Goal: Information Seeking & Learning: Learn about a topic

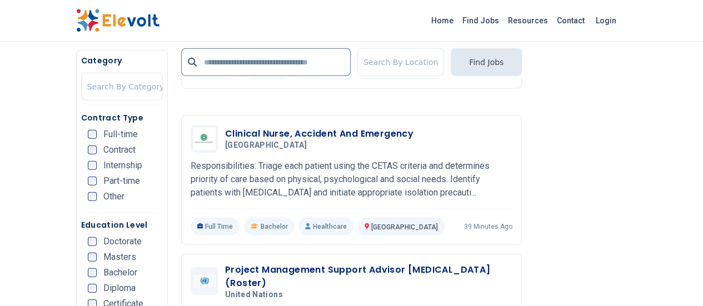
scroll to position [1650, 0]
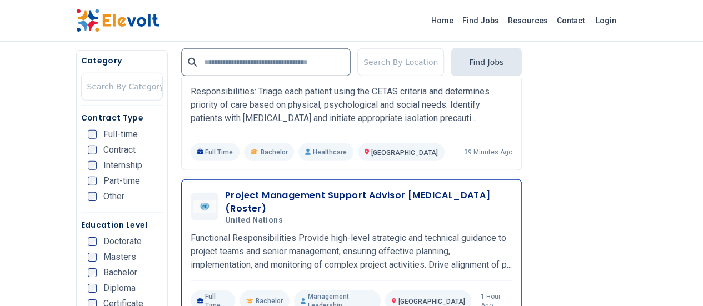
click at [321, 189] on h3 "Project Management Support Advisor [MEDICAL_DATA] (Roster)" at bounding box center [368, 202] width 287 height 27
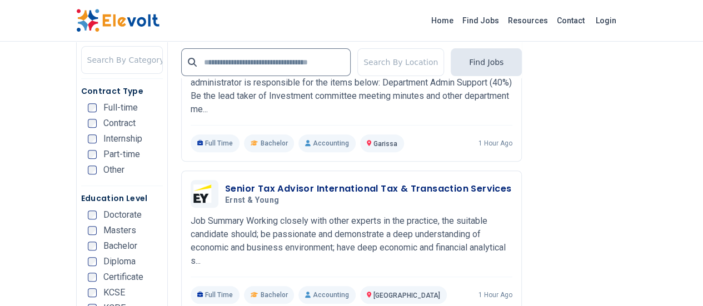
scroll to position [2280, 0]
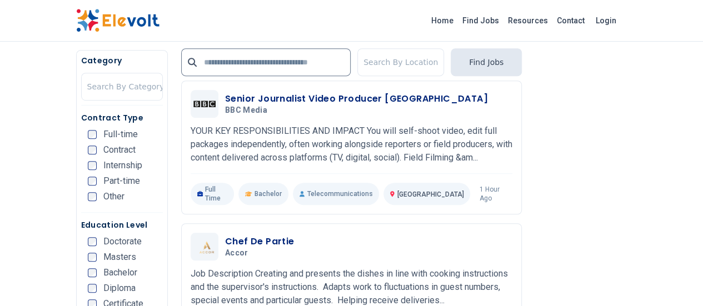
scroll to position [304, 0]
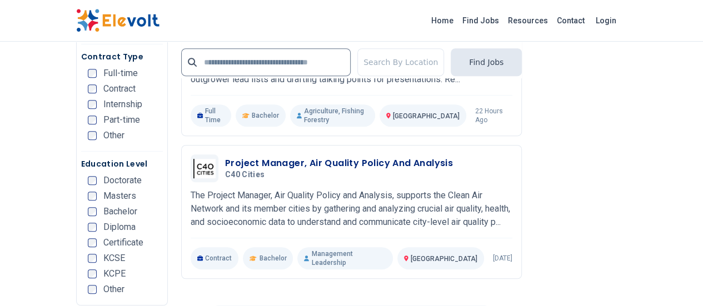
scroll to position [2335, 0]
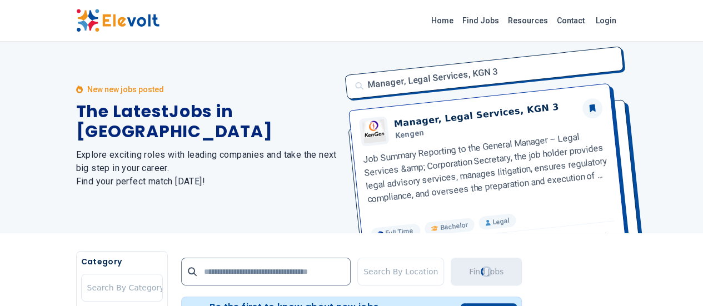
scroll to position [0, 0]
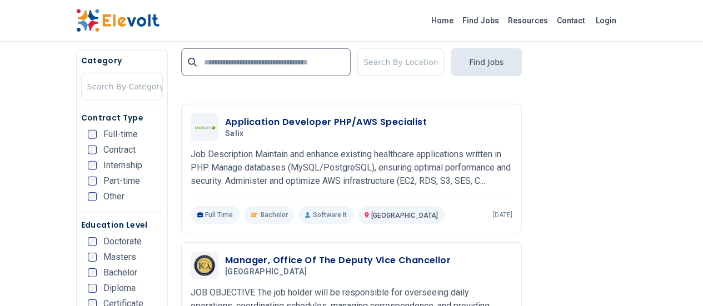
scroll to position [1757, 0]
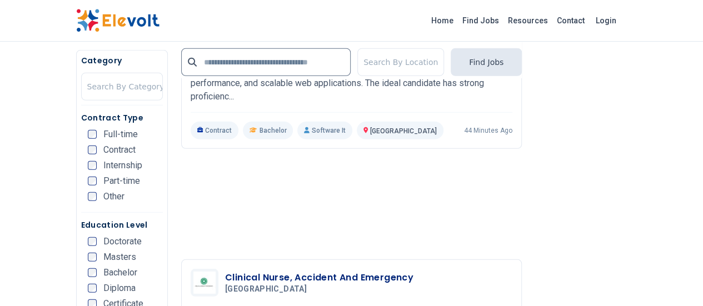
scroll to position [1263, 0]
